Goal: Communication & Community: Answer question/provide support

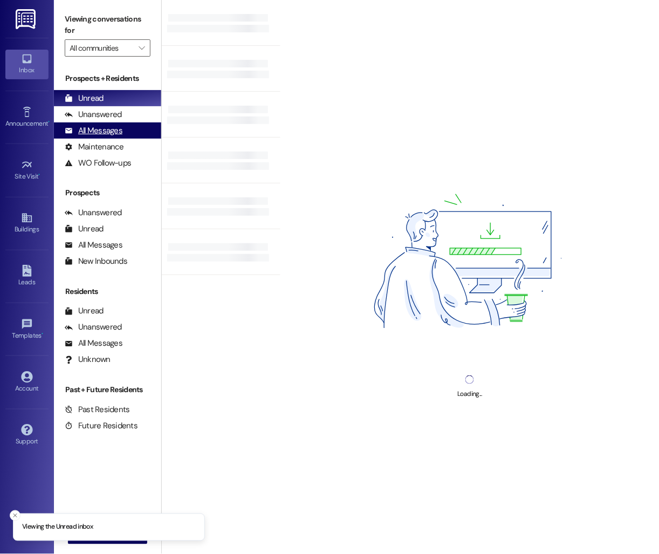
click at [134, 138] on div "All Messages (undefined)" at bounding box center [107, 130] width 107 height 16
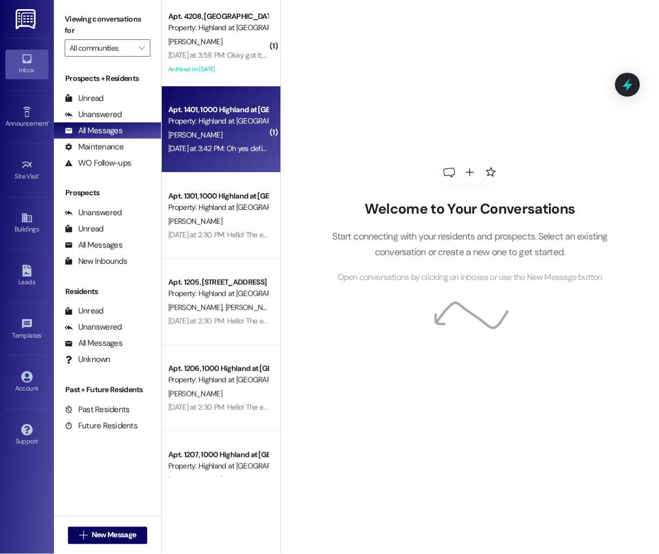
click at [240, 129] on div "[PERSON_NAME]" at bounding box center [218, 134] width 102 height 13
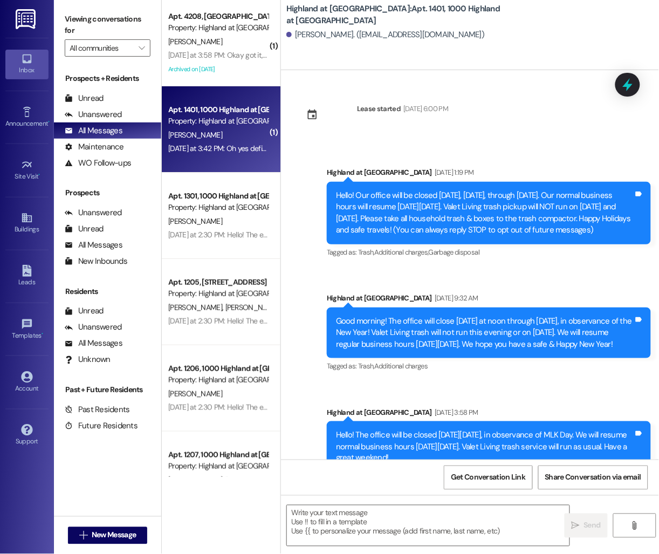
scroll to position [6836, 0]
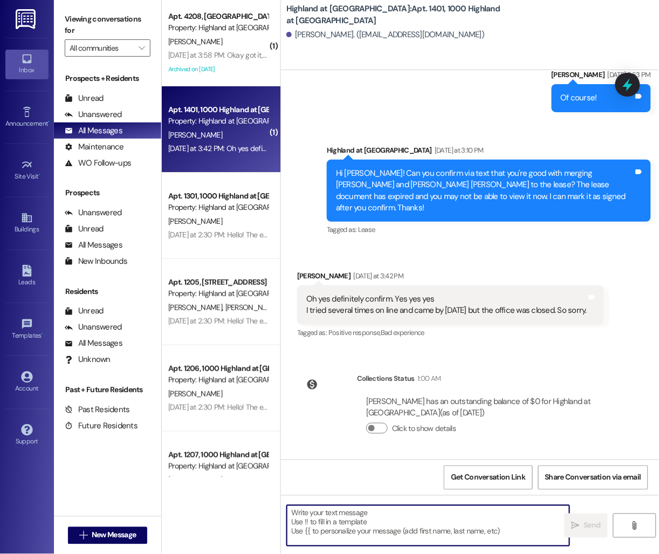
click at [384, 531] on textarea at bounding box center [428, 525] width 282 height 40
type textarea "All good! I'll get them merged in."
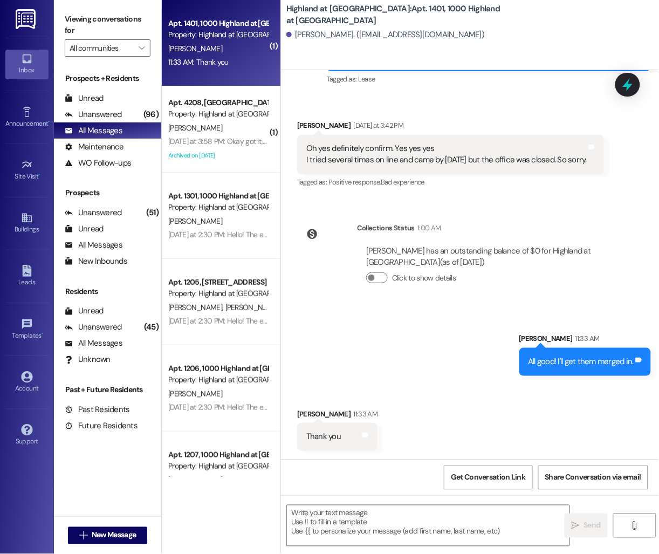
scroll to position [6987, 0]
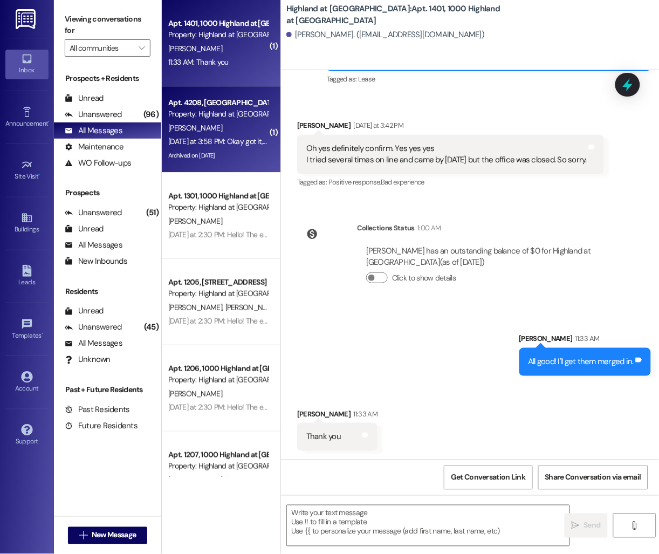
click at [215, 125] on div "[PERSON_NAME]" at bounding box center [218, 127] width 102 height 13
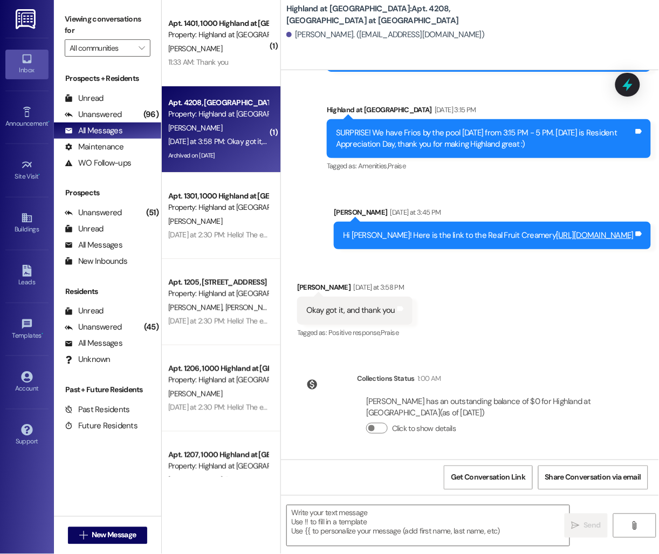
scroll to position [21751, 0]
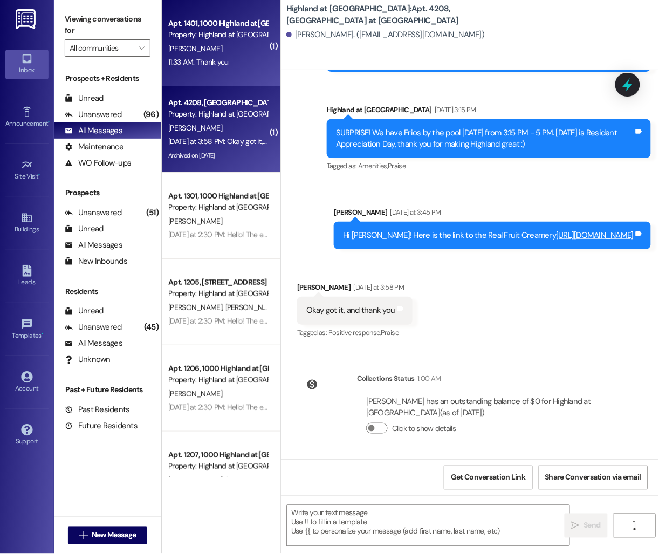
click at [225, 30] on div "Property: Highland at [GEOGRAPHIC_DATA]" at bounding box center [218, 34] width 100 height 11
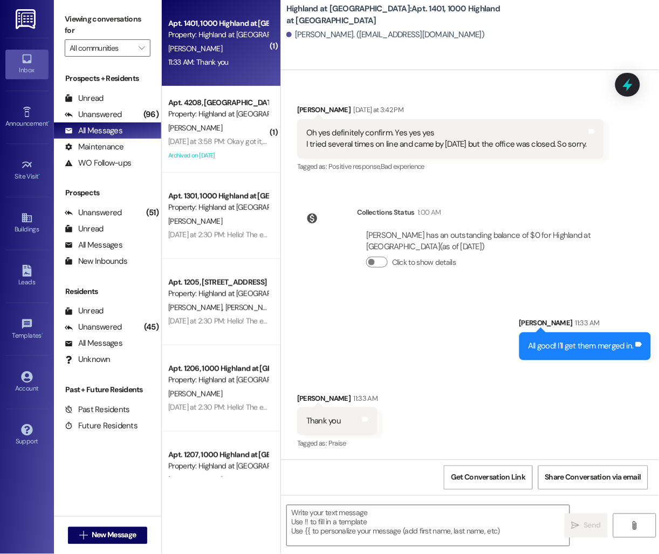
scroll to position [7002, 0]
